Goal: Check status: Check status

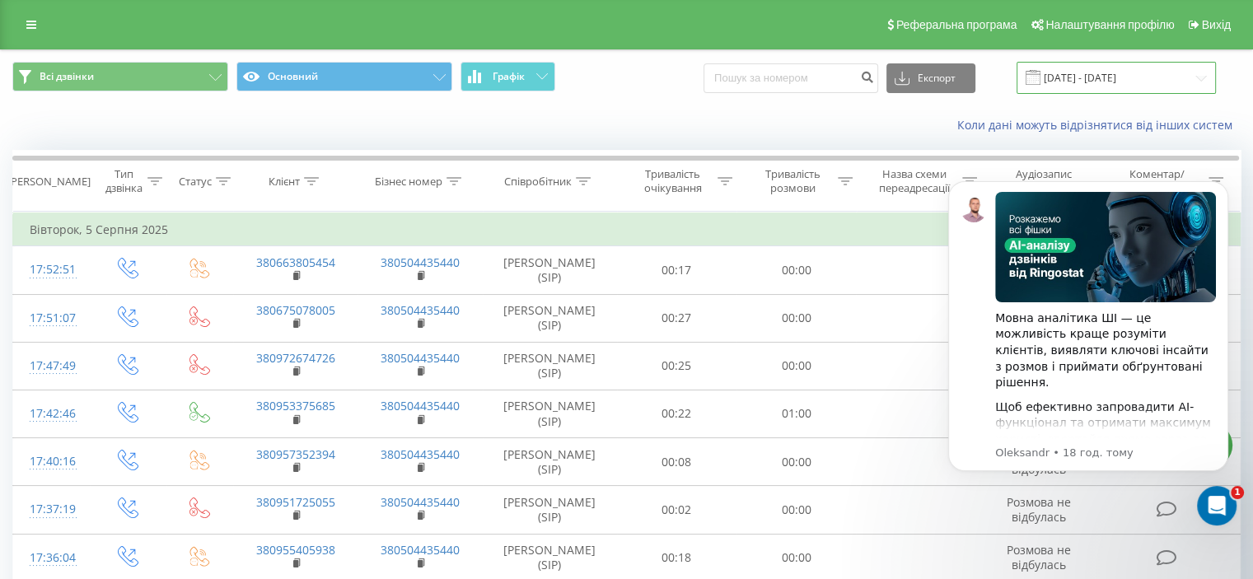
click at [1199, 72] on input "05.07.2025 - 05.08.2025" at bounding box center [1116, 78] width 199 height 32
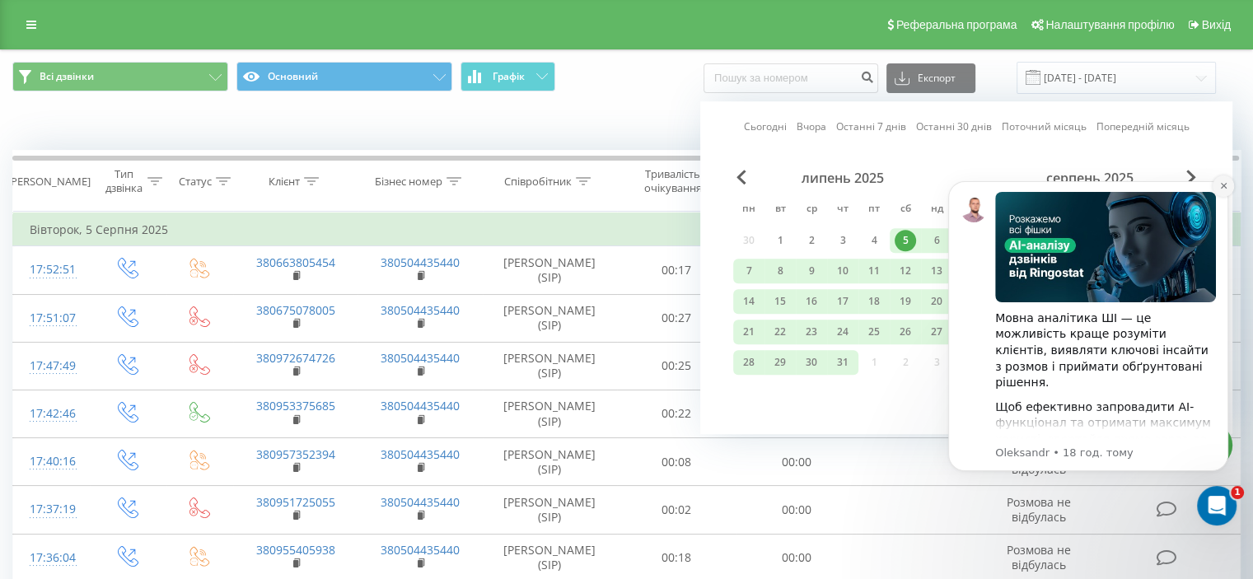
click at [1229, 185] on button "Dismiss notification" at bounding box center [1223, 185] width 21 height 21
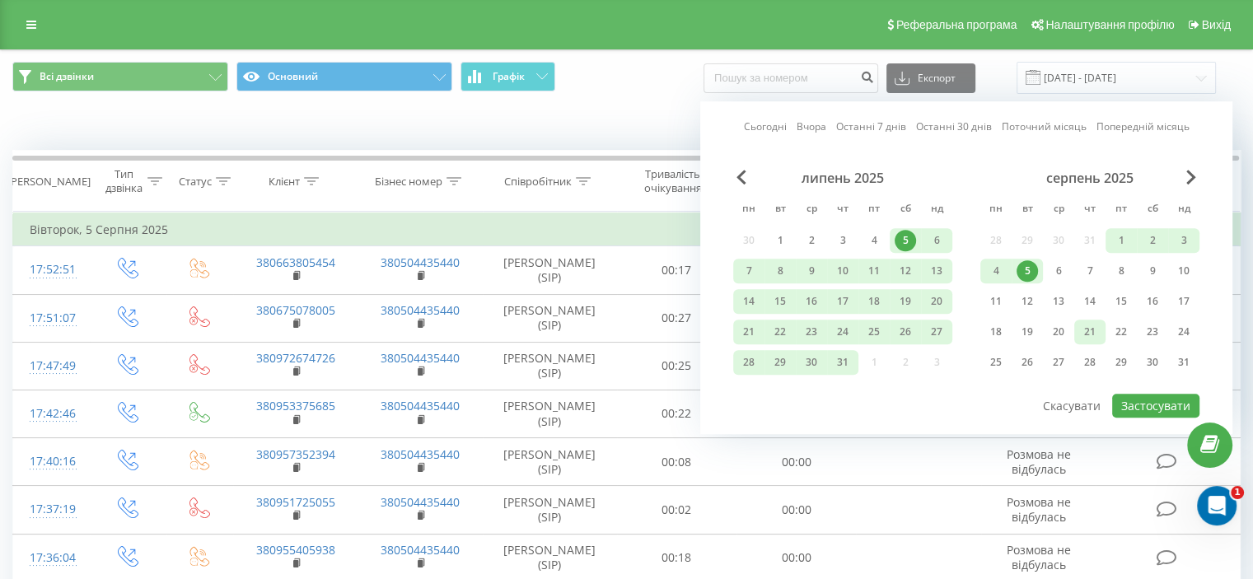
click at [1093, 327] on div "21" at bounding box center [1089, 331] width 21 height 21
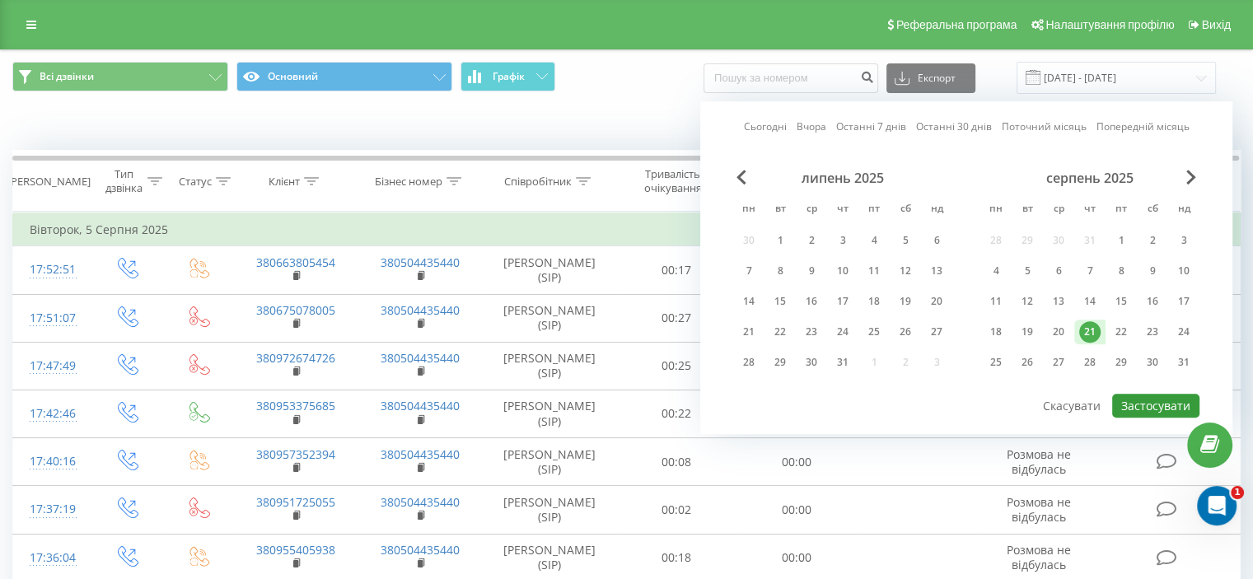
click at [1181, 398] on button "Застосувати" at bounding box center [1155, 406] width 87 height 24
type input "[DATE] - [DATE]"
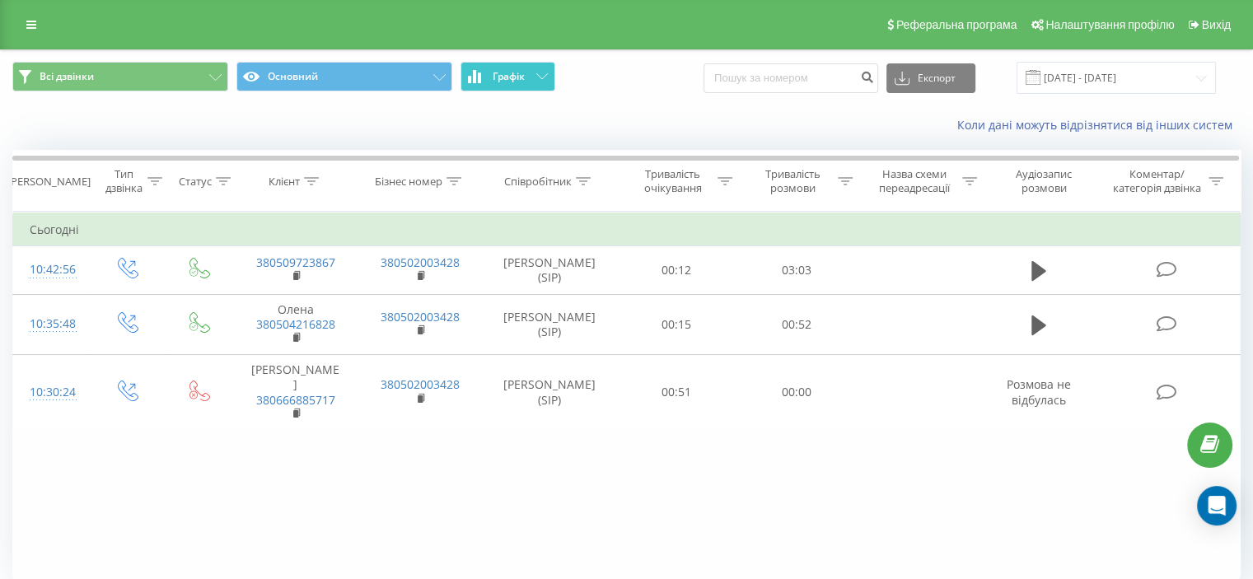
click at [499, 82] on span "Графік" at bounding box center [509, 77] width 32 height 12
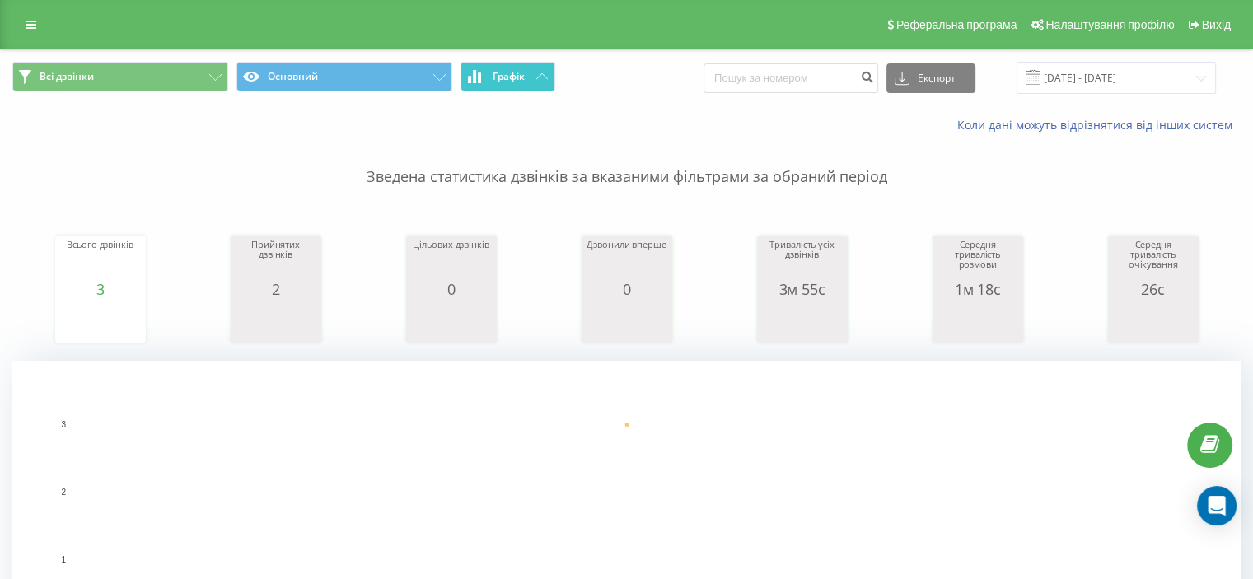
click at [499, 82] on span "Графік" at bounding box center [509, 77] width 32 height 12
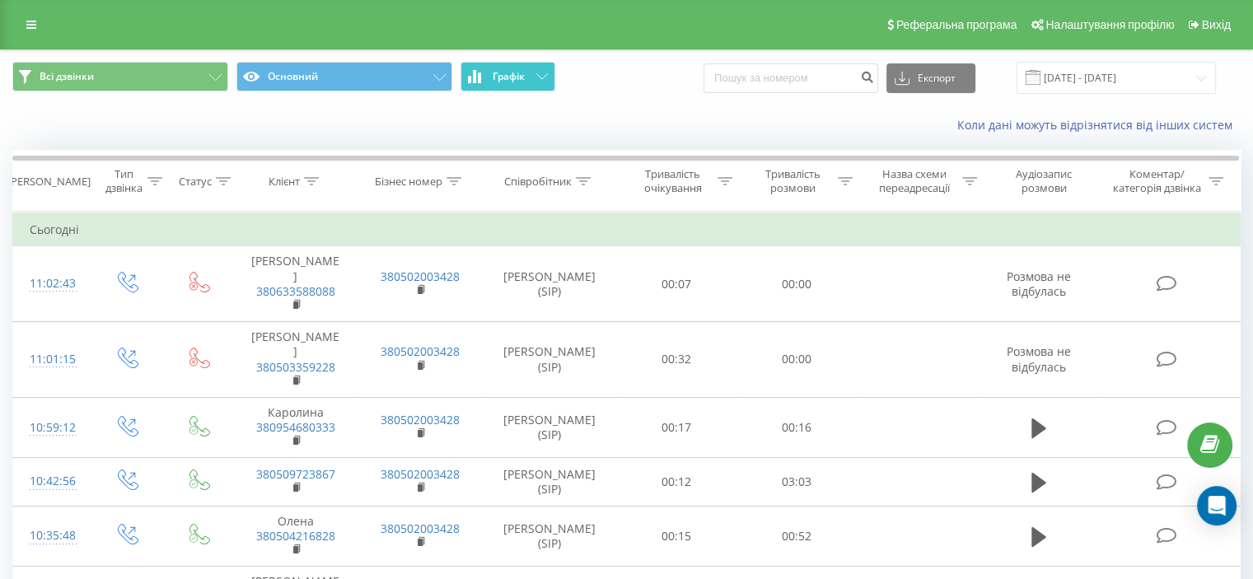
click at [543, 77] on icon at bounding box center [542, 76] width 12 height 6
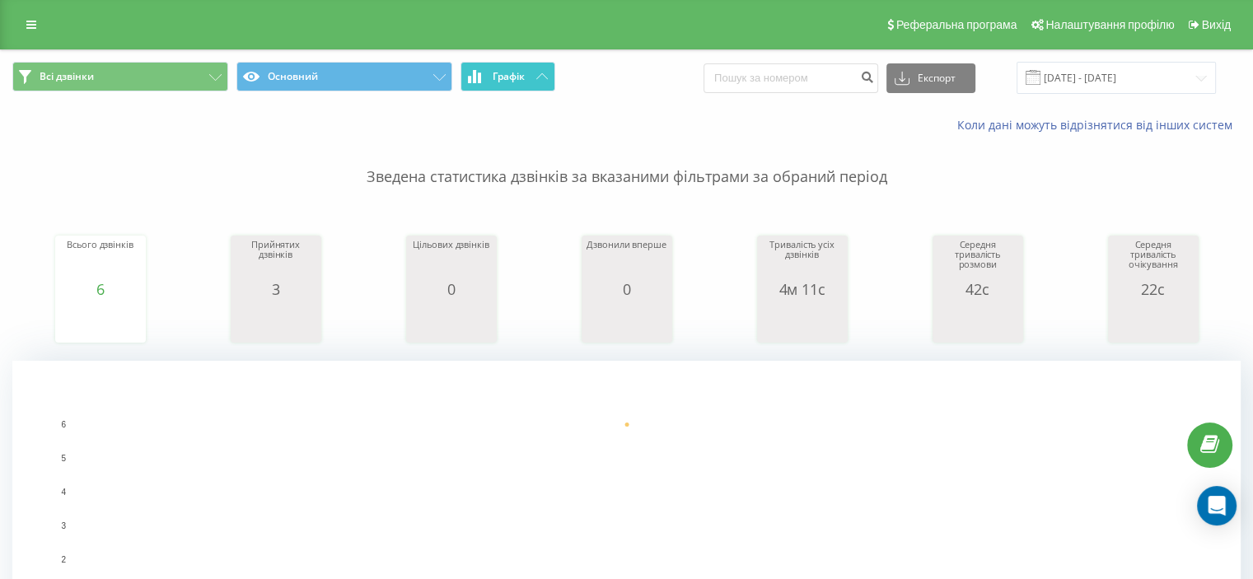
click at [543, 77] on icon at bounding box center [542, 76] width 12 height 6
